Goal: Find specific page/section: Find specific page/section

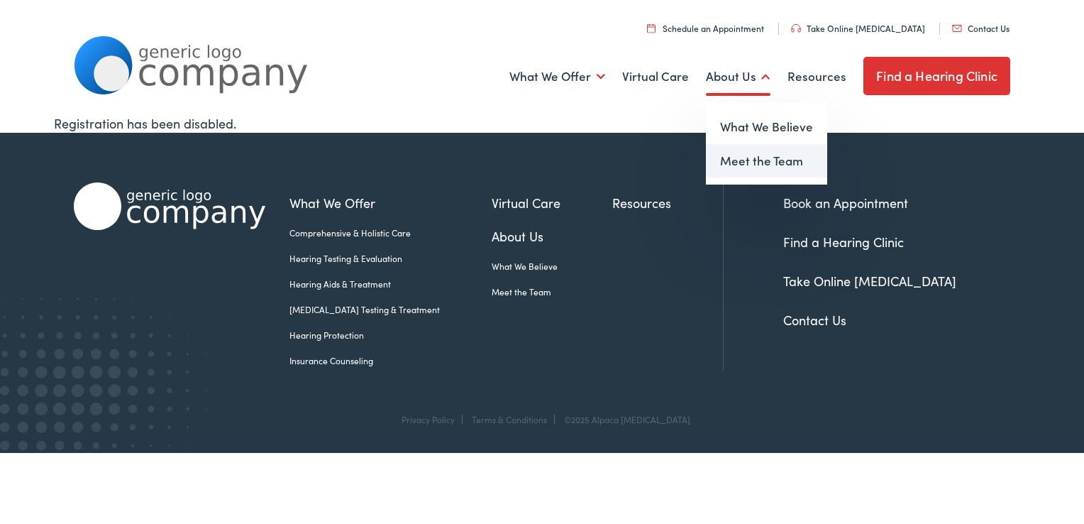
click at [741, 165] on link "Meet the Team" at bounding box center [766, 161] width 121 height 34
